Goal: Download file/media

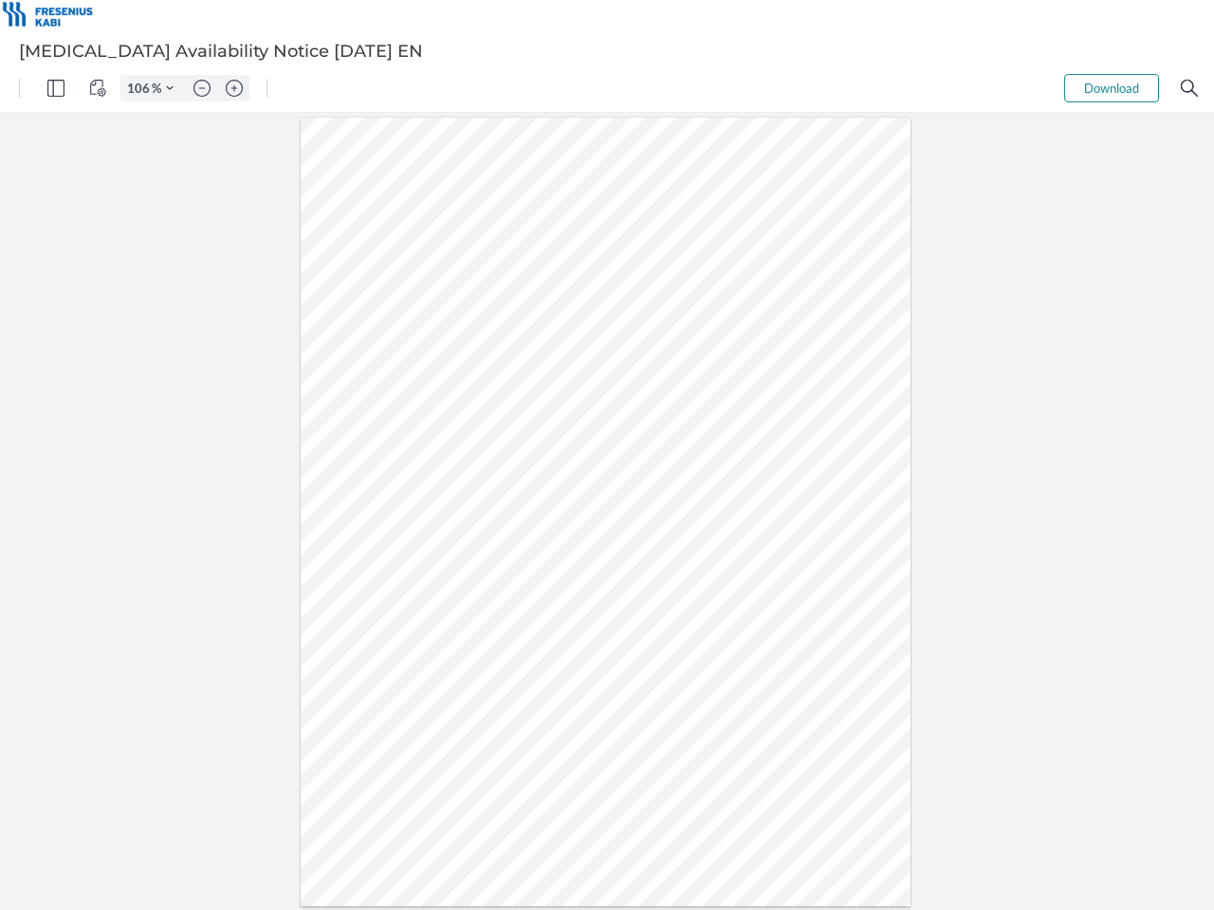
click at [56, 88] on img "Panel" at bounding box center [55, 88] width 17 height 17
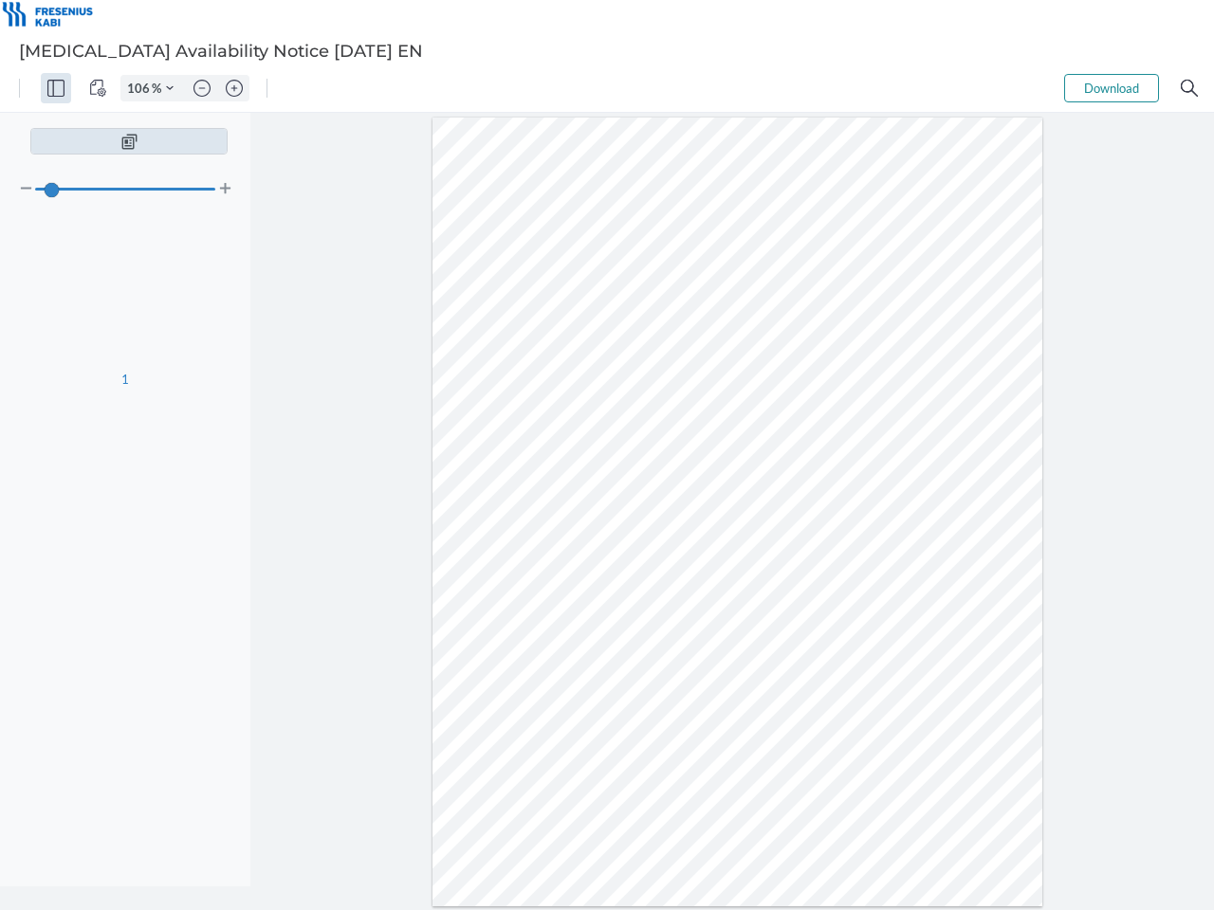
click at [98, 88] on img "View Controls" at bounding box center [97, 88] width 17 height 17
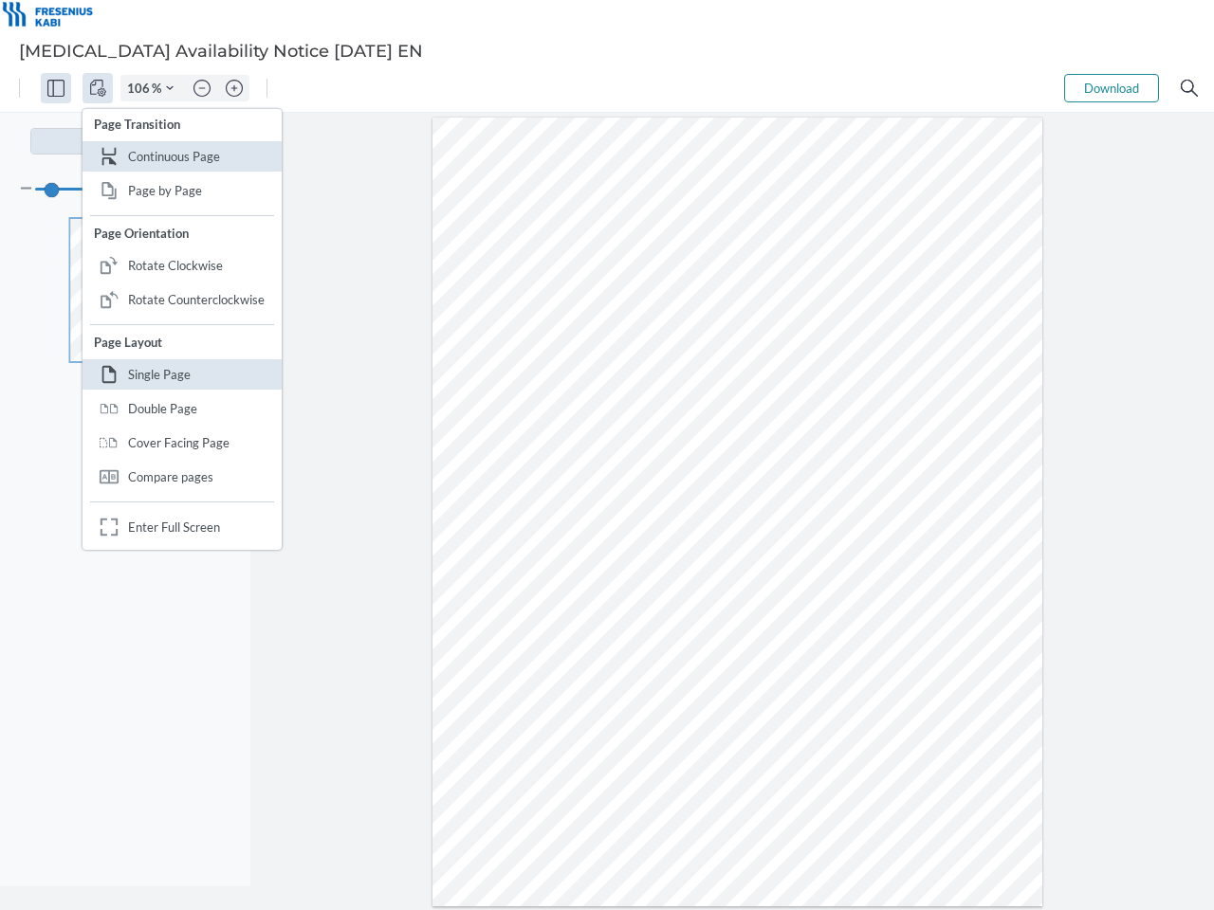
click at [141, 88] on input "106" at bounding box center [136, 88] width 30 height 17
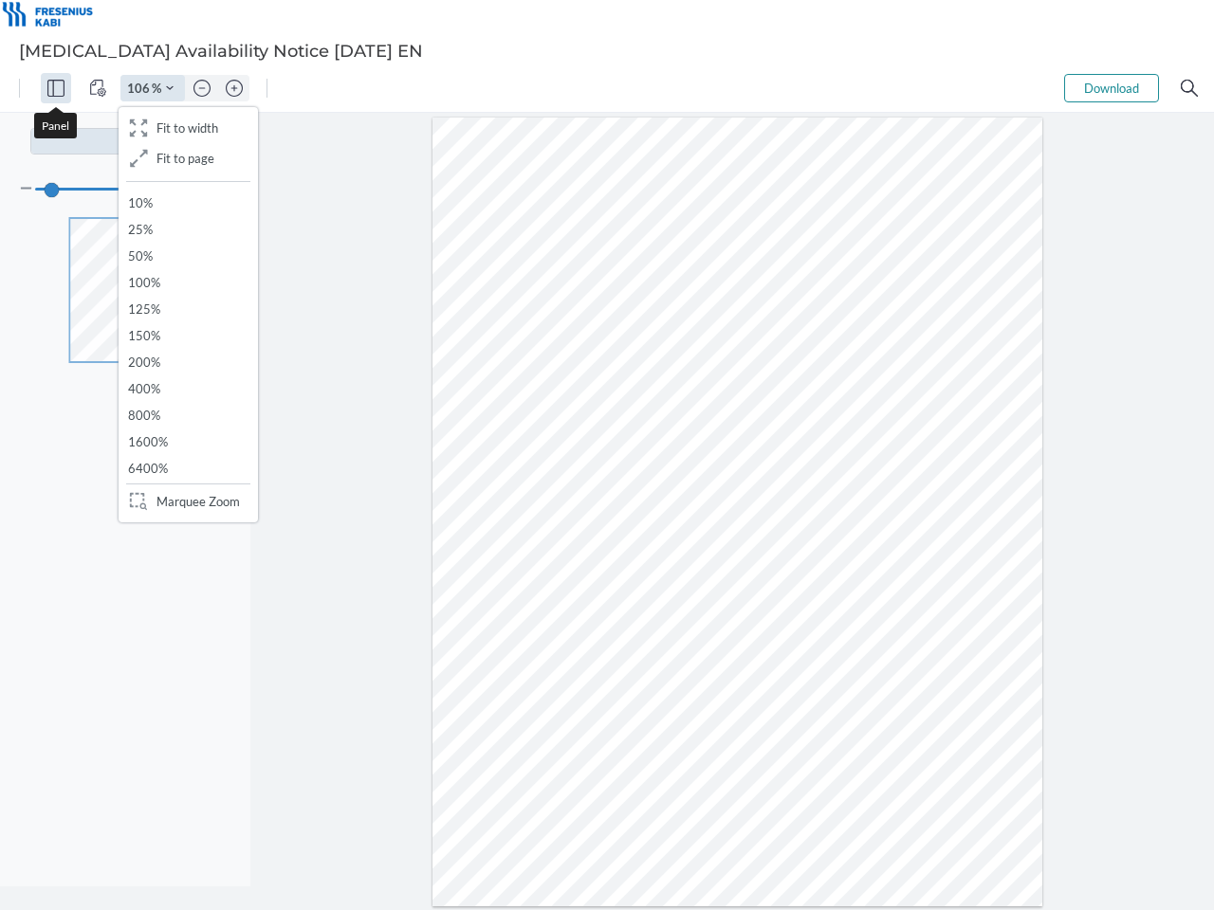
click at [170, 88] on img "Zoom Controls" at bounding box center [170, 88] width 8 height 8
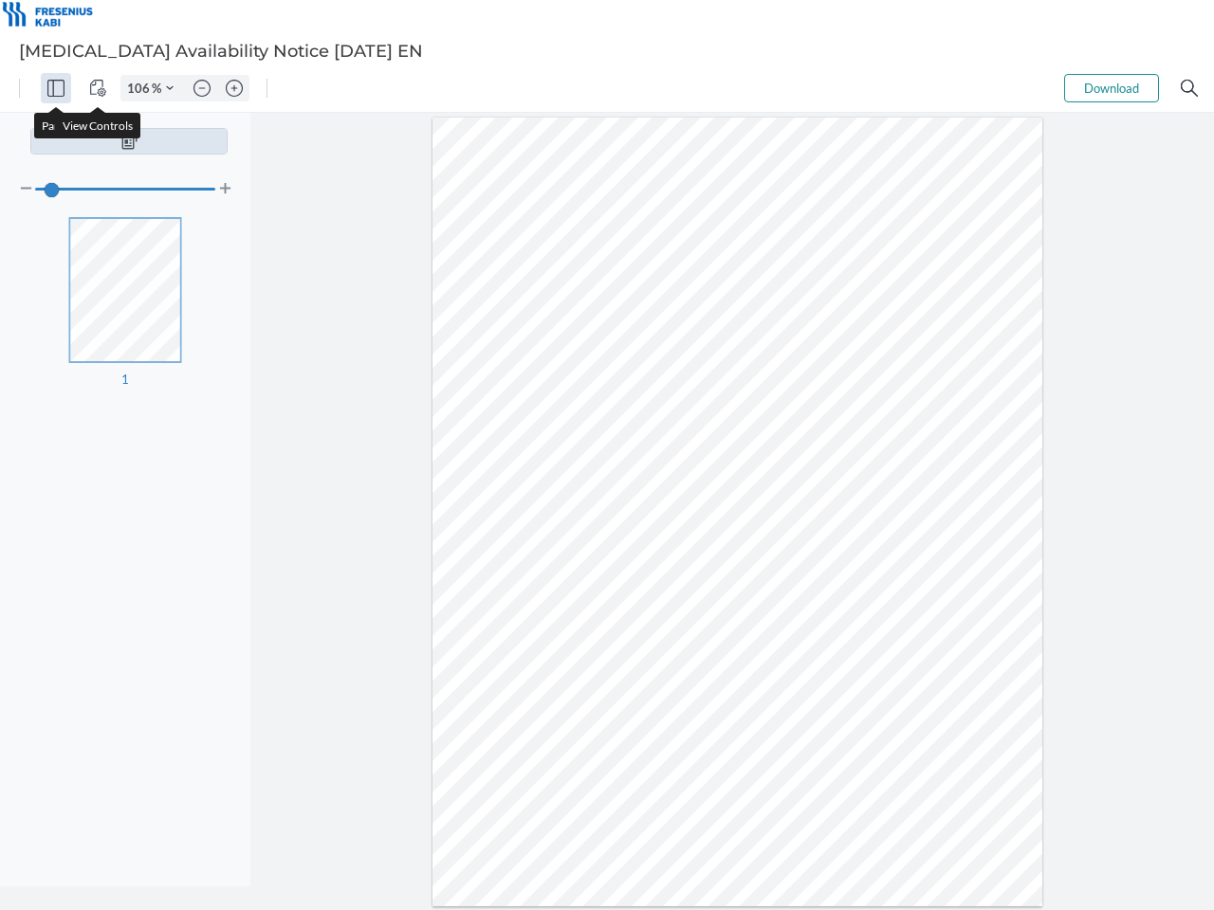
click at [202, 88] on img "Zoom out" at bounding box center [201, 88] width 17 height 17
click at [234, 88] on img "Zoom in" at bounding box center [234, 88] width 17 height 17
type input "106"
click at [1111, 88] on button "Download" at bounding box center [1111, 88] width 95 height 28
click at [1189, 88] on img "Search" at bounding box center [1188, 88] width 17 height 17
